Goal: Task Accomplishment & Management: Complete application form

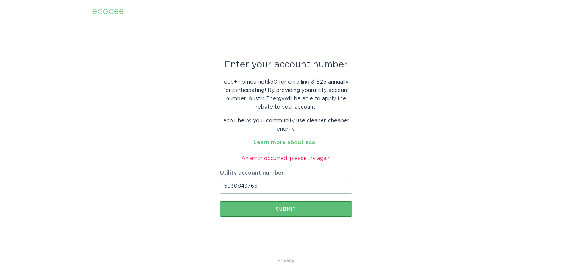
click at [296, 156] on div "An error occurred, please try again" at bounding box center [286, 158] width 132 height 8
click at [313, 143] on link "Learn more about eco+" at bounding box center [285, 142] width 65 height 5
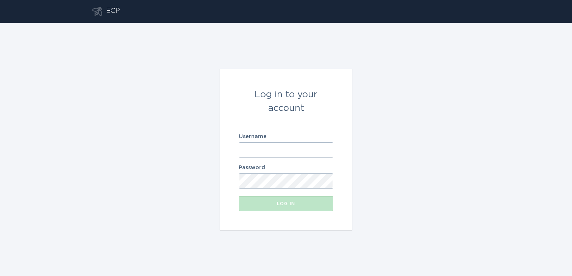
click at [261, 146] on input "Username" at bounding box center [286, 149] width 95 height 15
click at [0, 275] on com-1password-button at bounding box center [0, 276] width 0 height 0
click at [266, 147] on input "Username" at bounding box center [286, 149] width 95 height 15
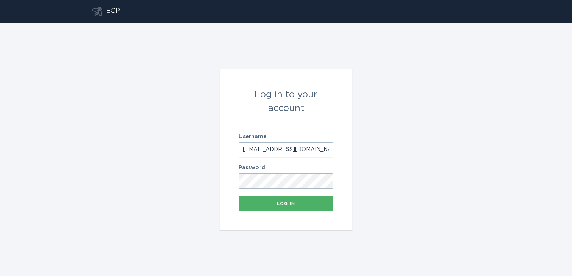
type input "[EMAIL_ADDRESS][DOMAIN_NAME]"
click at [267, 202] on div "Log in" at bounding box center [285, 203] width 87 height 5
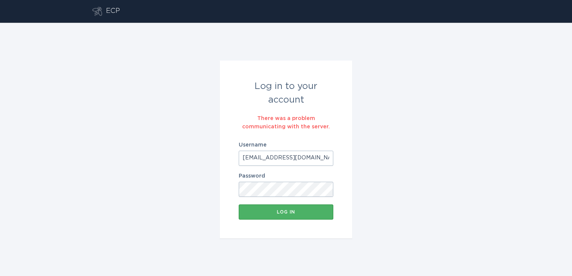
click at [281, 211] on div "Log in" at bounding box center [285, 212] width 87 height 5
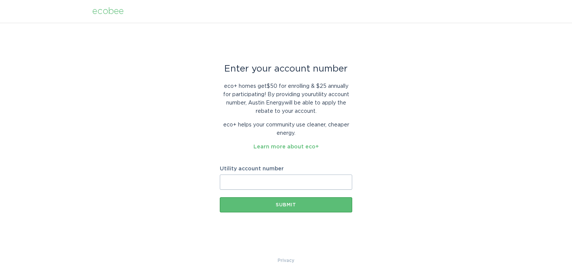
click at [255, 180] on input "Utility account number" at bounding box center [286, 181] width 132 height 15
paste input "5930843765"
type input "5930843765"
click at [220, 197] on button "Submit" at bounding box center [286, 204] width 132 height 15
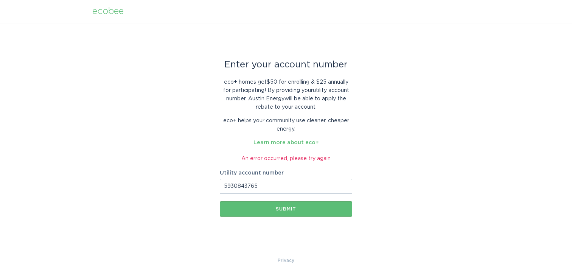
click at [170, 184] on div "Enter your account number eco+ homes get $50 for enrolling & $25 annually for p…" at bounding box center [286, 139] width 572 height 233
